Goal: Task Accomplishment & Management: Manage account settings

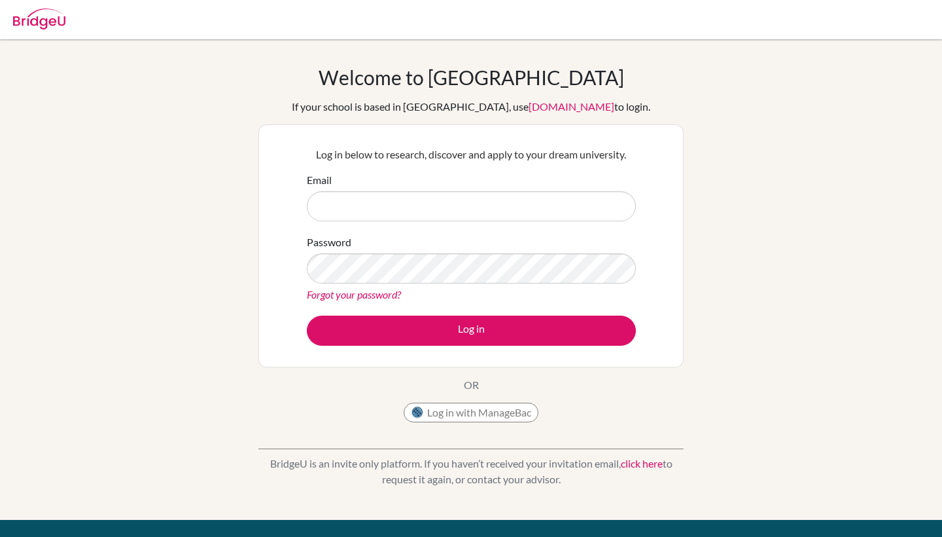
click at [455, 215] on input "Email" at bounding box center [471, 206] width 329 height 30
type input "[EMAIL_ADDRESS][DOMAIN_NAME]"
click at [471, 330] on button "Log in" at bounding box center [471, 330] width 329 height 30
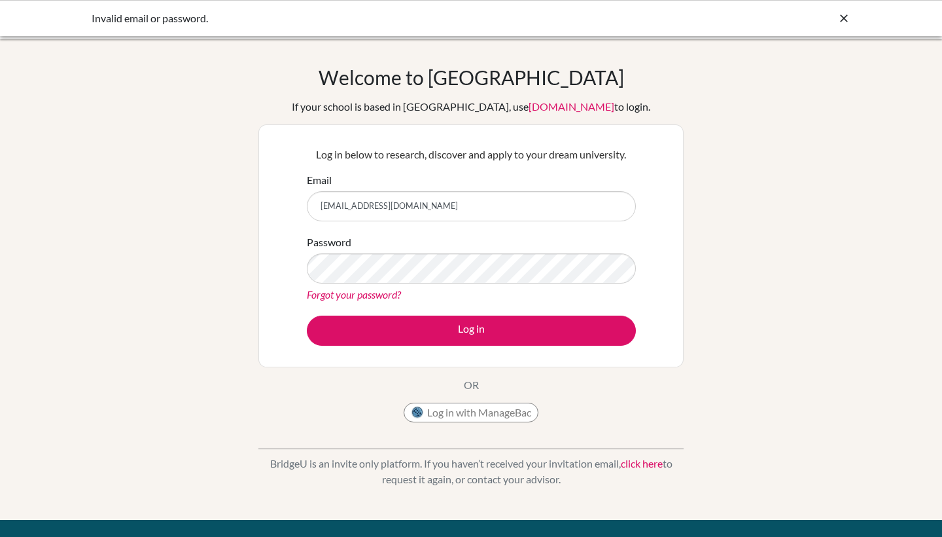
click at [471, 330] on button "Log in" at bounding box center [471, 330] width 329 height 30
click at [708, 145] on div "Welcome to BridgeU If your school is based in China, use app.bridge-u.com.cn to…" at bounding box center [471, 279] width 942 height 428
click at [363, 293] on link "Forgot your password?" at bounding box center [354, 294] width 94 height 12
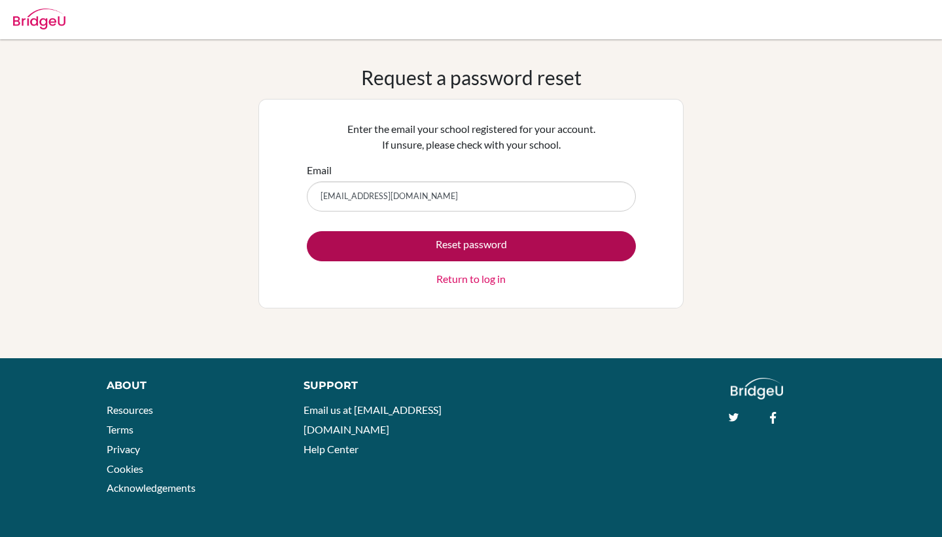
type input "[EMAIL_ADDRESS][DOMAIN_NAME]"
click at [450, 248] on button "Reset password" at bounding box center [471, 246] width 329 height 30
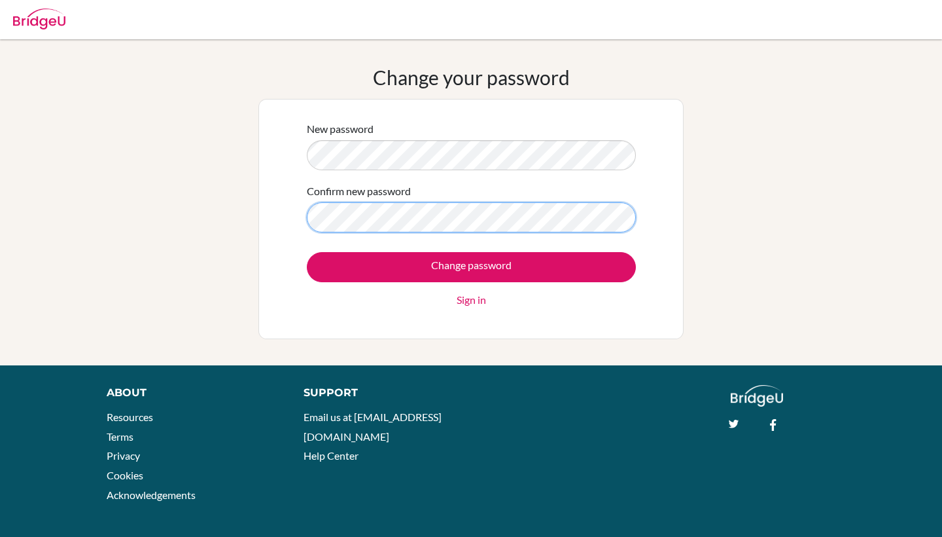
click at [471, 266] on input "Change password" at bounding box center [471, 267] width 329 height 30
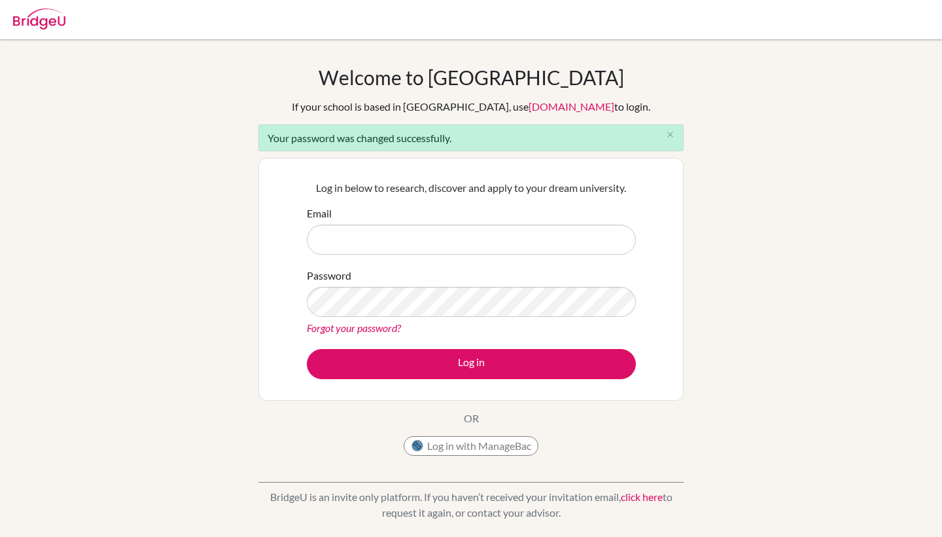
click at [738, 1] on div at bounding box center [471, 19] width 929 height 39
click at [505, 232] on input "Email" at bounding box center [471, 239] width 329 height 30
type input "DIA250021@diaestudents.com"
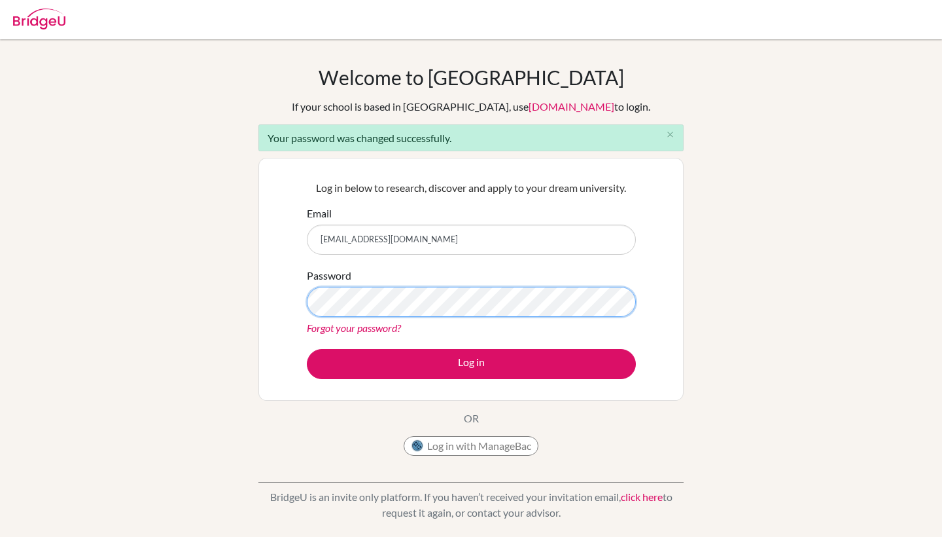
click at [471, 363] on button "Log in" at bounding box center [471, 364] width 329 height 30
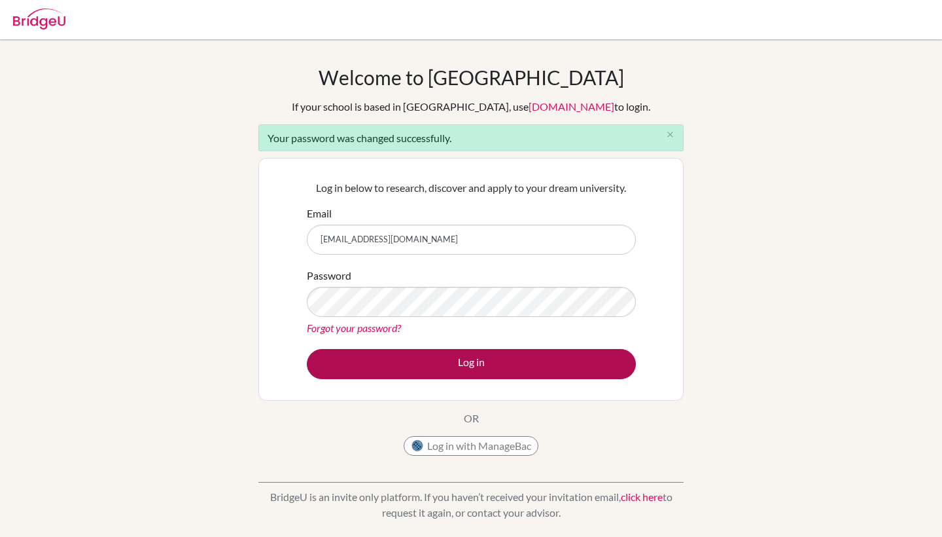
click at [505, 376] on button "Log in" at bounding box center [471, 364] width 329 height 30
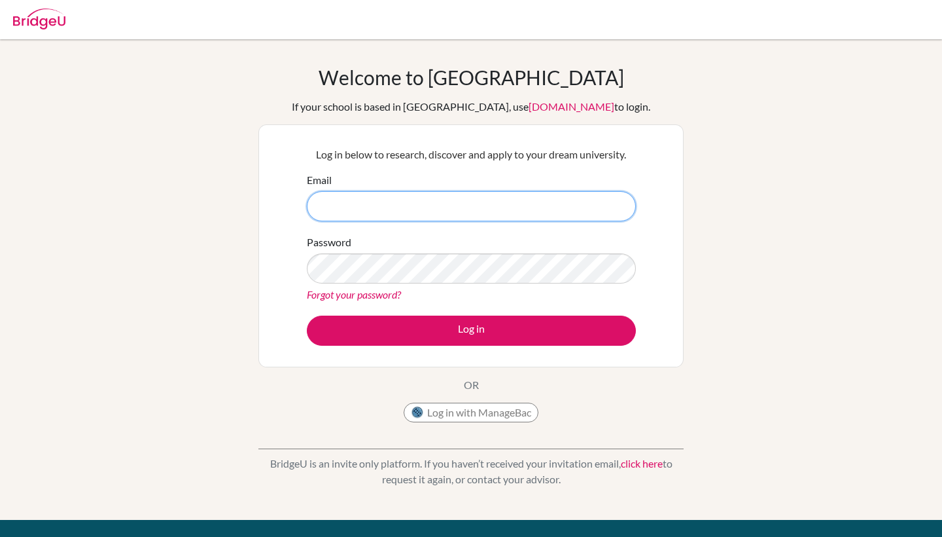
type input "[EMAIL_ADDRESS][DOMAIN_NAME]"
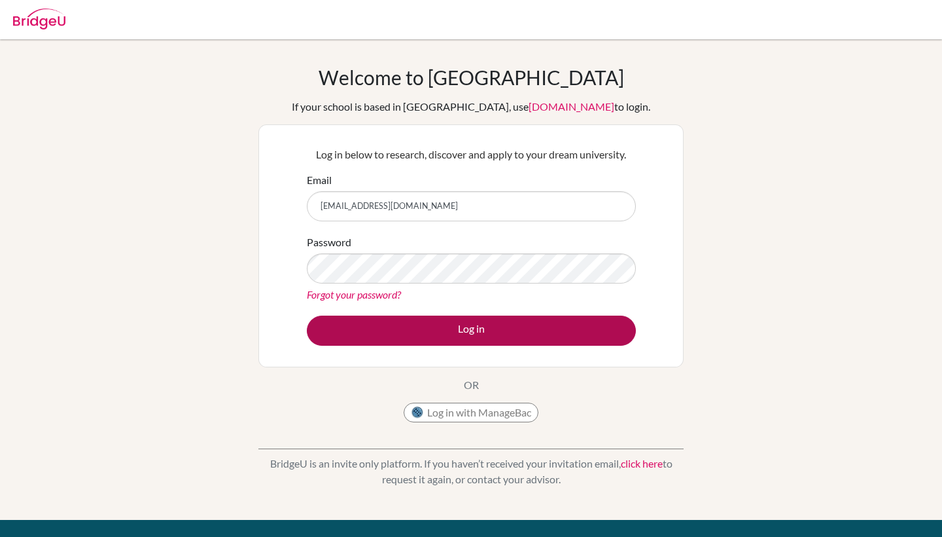
click at [573, 321] on button "Log in" at bounding box center [471, 330] width 329 height 30
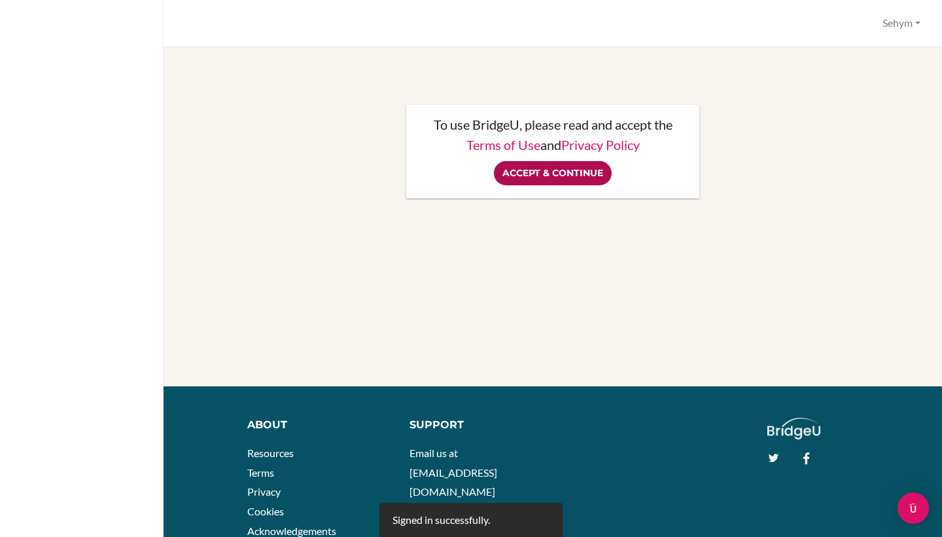
click at [587, 175] on input "Accept & Continue" at bounding box center [553, 173] width 118 height 24
